Goal: Information Seeking & Learning: Learn about a topic

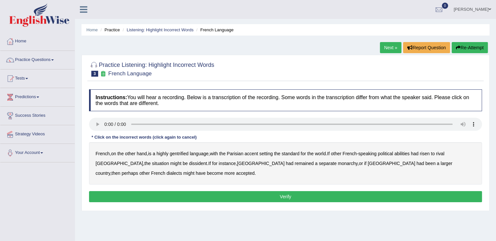
click at [183, 151] on b "gentrified" at bounding box center [179, 153] width 19 height 5
click at [408, 151] on b "abilities" at bounding box center [401, 153] width 15 height 5
click at [189, 162] on b "dissident" at bounding box center [198, 163] width 18 height 5
click at [338, 164] on b "monarchy" at bounding box center [348, 163] width 20 height 5
click at [246, 191] on button "Verify" at bounding box center [285, 196] width 393 height 11
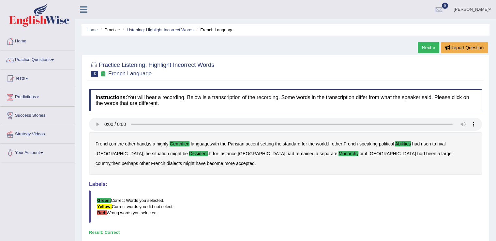
click at [426, 42] on link "Next »" at bounding box center [429, 47] width 22 height 11
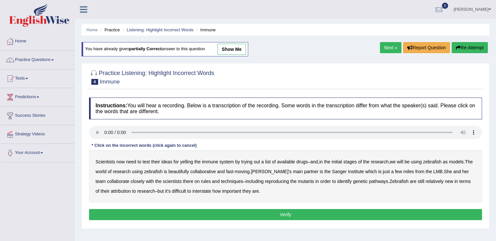
click at [188, 170] on b "beautifully" at bounding box center [178, 171] width 21 height 5
click at [207, 180] on b "rules" at bounding box center [206, 181] width 10 height 5
click at [123, 191] on b "attribution" at bounding box center [121, 190] width 20 height 5
click at [274, 210] on button "Verify" at bounding box center [285, 214] width 393 height 11
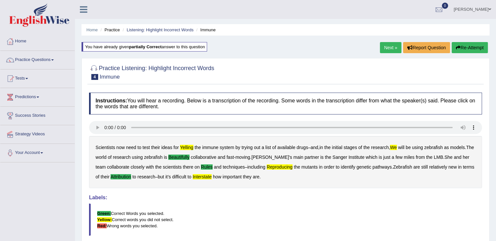
click at [389, 43] on link "Next »" at bounding box center [391, 47] width 22 height 11
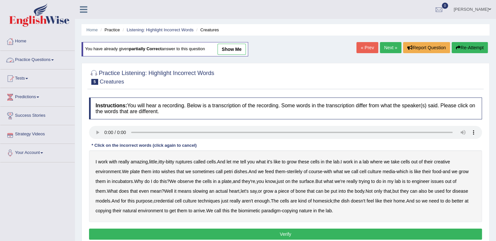
click at [40, 60] on link "Practice Questions" at bounding box center [37, 59] width 74 height 16
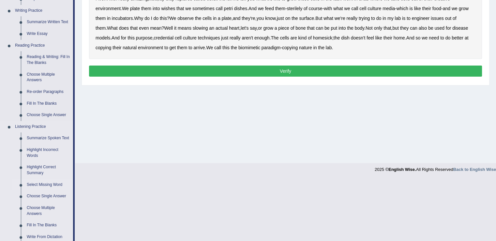
scroll to position [228, 0]
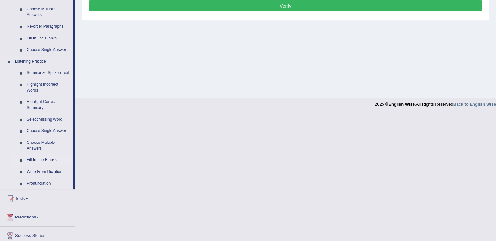
click at [45, 155] on link "Fill In The Blanks" at bounding box center [48, 160] width 49 height 12
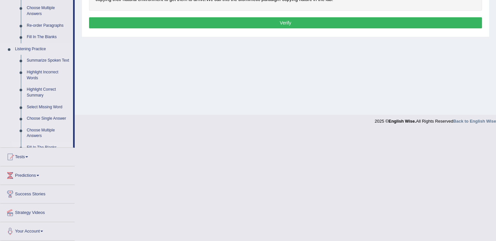
scroll to position [101, 0]
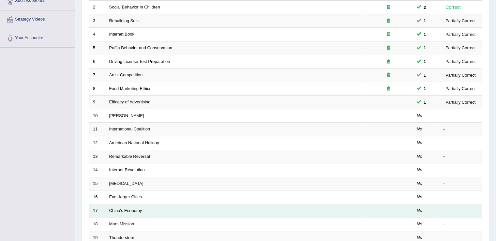
scroll to position [130, 0]
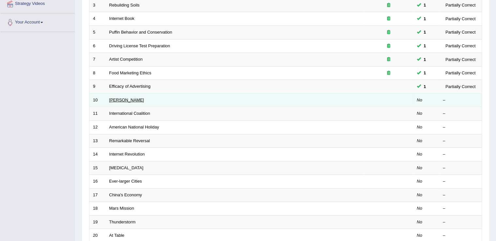
click at [114, 100] on link "Kazuhiro" at bounding box center [126, 99] width 35 height 5
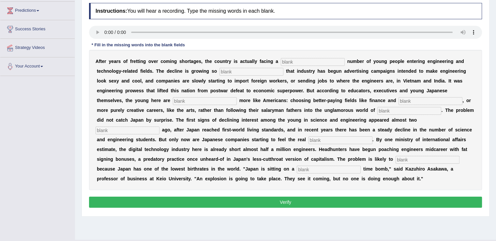
scroll to position [98, 0]
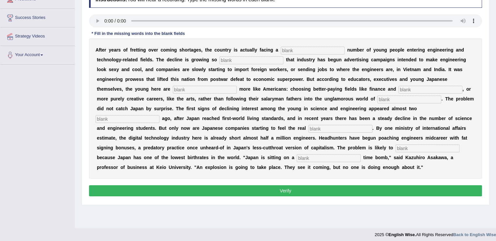
click at [255, 229] on div at bounding box center [248, 232] width 496 height 9
click at [299, 47] on input "text" at bounding box center [313, 51] width 64 height 8
type input "duelling"
click at [231, 55] on div "A f t e r y e a r s o f f r e t t i n g o v e r c o m i n g s h o r t a g e s ,…" at bounding box center [285, 108] width 393 height 140
click at [232, 58] on input "text" at bounding box center [251, 60] width 64 height 8
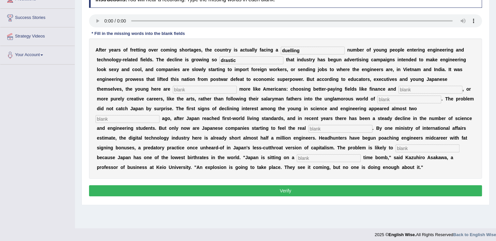
type input "drastic"
click at [194, 87] on input "text" at bounding box center [205, 90] width 64 height 8
type input "behaving"
click at [411, 87] on input "text" at bounding box center [430, 90] width 64 height 8
type input "medicine"
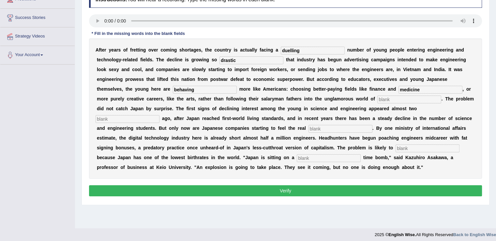
click at [400, 97] on input "text" at bounding box center [409, 100] width 64 height 8
type input "manufacturing"
click at [333, 156] on input "text" at bounding box center [329, 158] width 64 height 8
type input "democratic"
click at [130, 117] on input "text" at bounding box center [128, 119] width 64 height 8
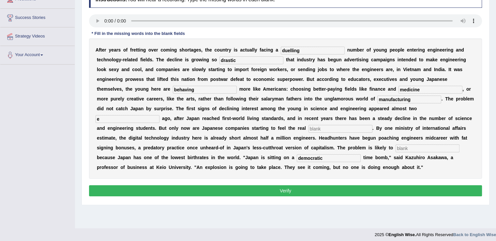
type input "e"
click at [350, 129] on input "text" at bounding box center [340, 129] width 64 height 8
type input "e"
click at [320, 190] on button "Verify" at bounding box center [285, 190] width 393 height 11
click at [440, 147] on input "text" at bounding box center [427, 148] width 64 height 8
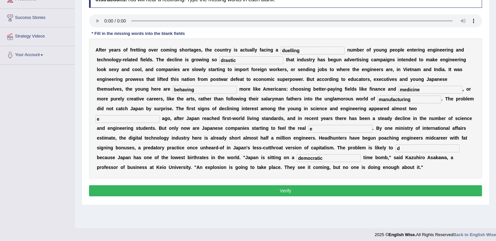
type input "d"
click at [263, 191] on button "Verify" at bounding box center [285, 190] width 393 height 11
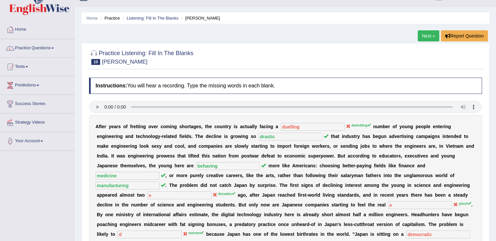
scroll to position [0, 0]
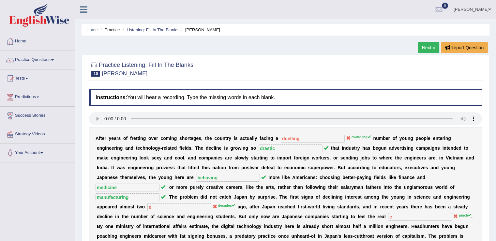
click at [53, 58] on link "Practice Questions" at bounding box center [37, 59] width 74 height 16
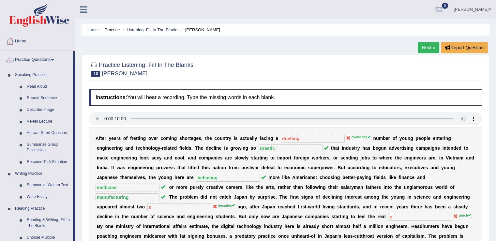
click at [427, 47] on link "Next »" at bounding box center [429, 47] width 22 height 11
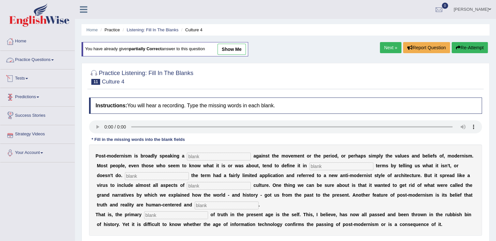
click at [48, 57] on link "Practice Questions" at bounding box center [37, 59] width 74 height 16
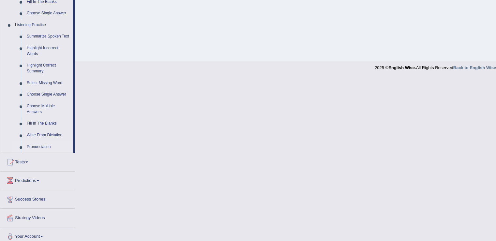
scroll to position [269, 0]
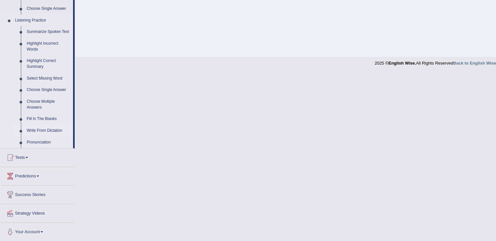
click at [43, 129] on link "Write From Dictation" at bounding box center [48, 131] width 49 height 12
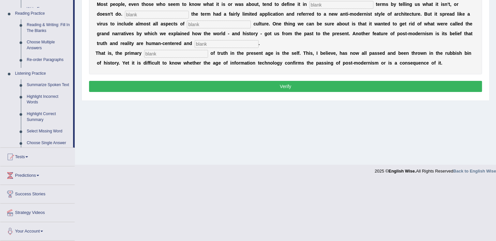
scroll to position [101, 0]
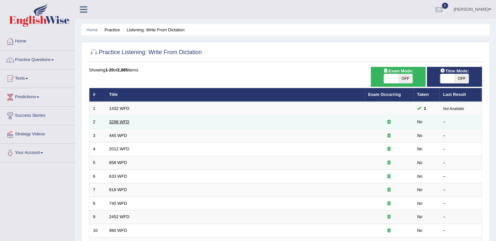
click at [117, 119] on link "3298 WFD" at bounding box center [119, 121] width 20 height 5
